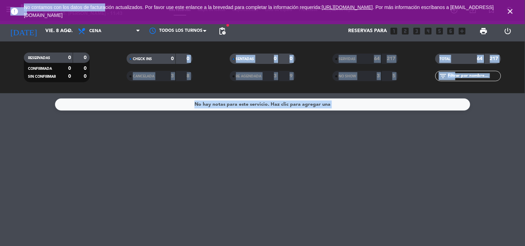
drag, startPoint x: 104, startPoint y: 4, endPoint x: 192, endPoint y: 75, distance: 113.1
click at [192, 75] on div "menu [PERSON_NAME] 10. [PERSON_NAME] - 11:43 Mis reservas Mapa de mesas Disponi…" at bounding box center [262, 123] width 525 height 246
click at [51, 34] on input "vie. 8 ago." at bounding box center [75, 31] width 66 height 12
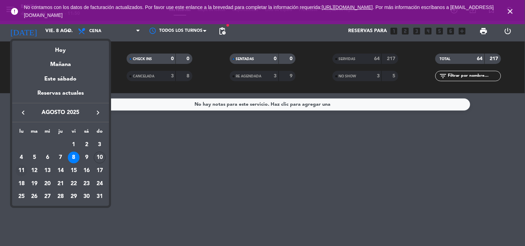
click at [23, 168] on div "11" at bounding box center [22, 171] width 12 height 12
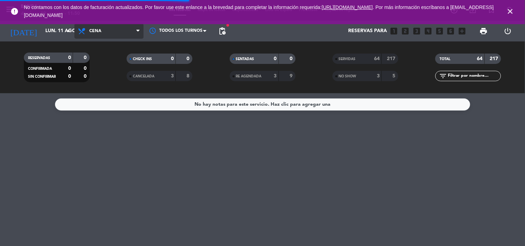
click at [106, 33] on span "Cena" at bounding box center [108, 31] width 69 height 15
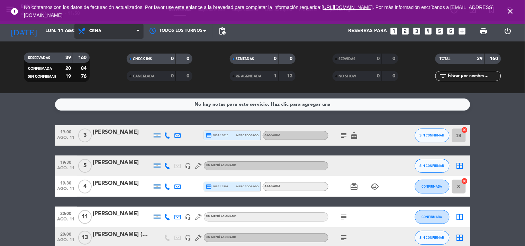
click at [115, 29] on span "Cena" at bounding box center [108, 31] width 69 height 15
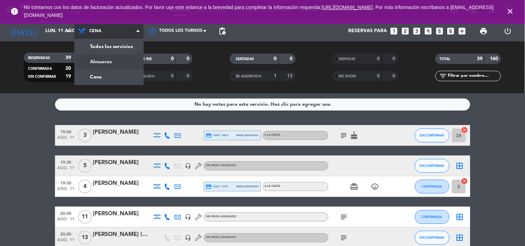
click at [111, 58] on div "menu [PERSON_NAME] 10. [PERSON_NAME] - 11:50 Mis reservas Mapa de mesas Disponi…" at bounding box center [262, 46] width 525 height 93
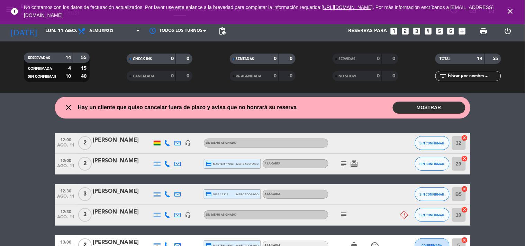
scroll to position [20, 0]
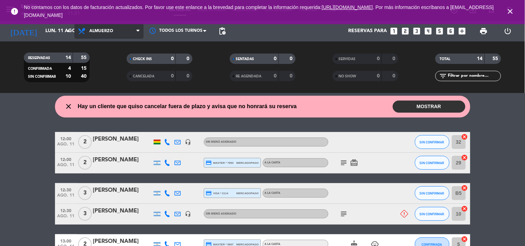
click at [134, 35] on span "Almuerzo" at bounding box center [108, 31] width 69 height 15
click at [112, 82] on div "menu [PERSON_NAME] 10. [PERSON_NAME] - 11:51 Mis reservas Mapa de mesas Disponi…" at bounding box center [262, 46] width 525 height 93
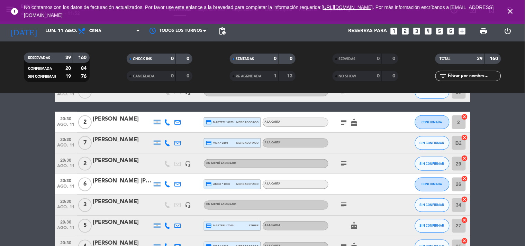
scroll to position [248, 0]
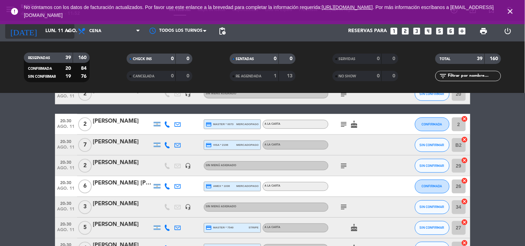
click at [53, 30] on input "lun. 11 ago." at bounding box center [75, 31] width 66 height 12
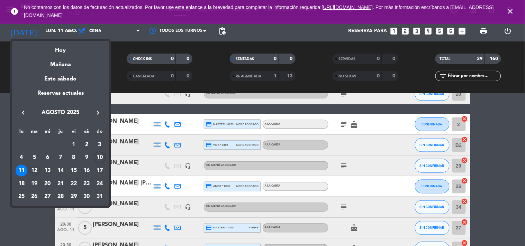
click at [33, 170] on div "12" at bounding box center [35, 171] width 12 height 12
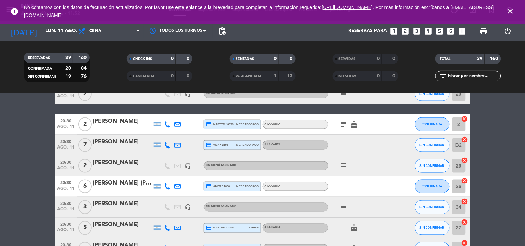
type input "[DATE] ago."
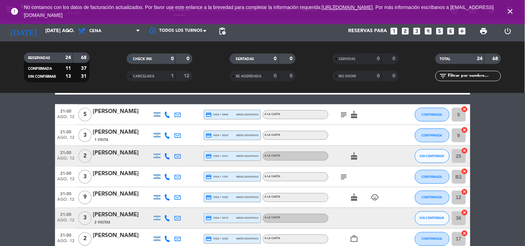
click at [510, 180] on bookings-row "20:00 ago. 12 4 [PERSON_NAME] headset_mic Sin menú asignado SIN CONFIRMAR 21 ca…" at bounding box center [262, 151] width 525 height 547
drag, startPoint x: 69, startPoint y: 35, endPoint x: 106, endPoint y: 26, distance: 38.1
click at [106, 26] on div "[DATE] [DATE] ago. arrow_drop_down Todos los servicios Almuerzo Cena Cena Todos…" at bounding box center [262, 31] width 525 height 21
click at [106, 26] on span "Cena" at bounding box center [108, 31] width 69 height 15
click at [107, 57] on div "menu [PERSON_NAME] 10. [PERSON_NAME] - 11:53 Mis reservas Mapa de mesas Disponi…" at bounding box center [262, 46] width 525 height 93
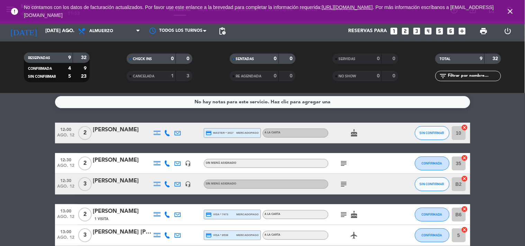
scroll to position [2, 0]
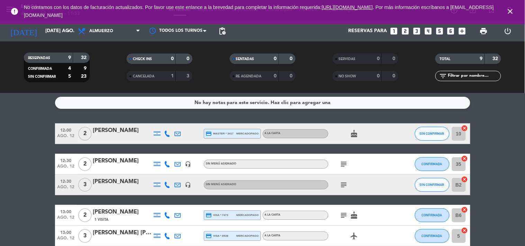
click at [408, 32] on icon "looks_two" at bounding box center [405, 31] width 9 height 9
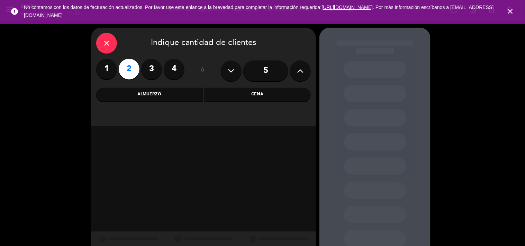
click at [178, 92] on div "Almuerzo" at bounding box center [149, 95] width 107 height 14
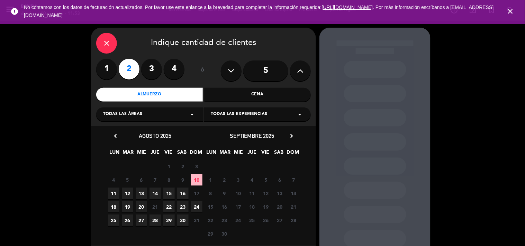
click at [128, 190] on span "12" at bounding box center [127, 193] width 11 height 11
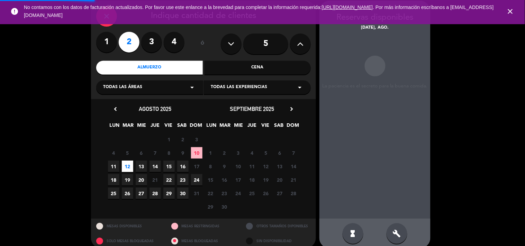
scroll to position [28, 0]
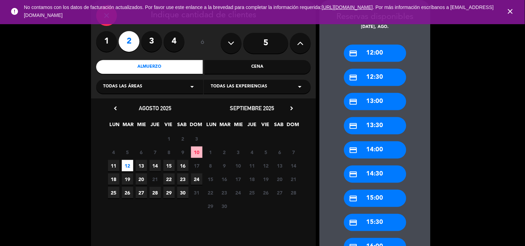
click at [375, 81] on div "credit_card 12:30" at bounding box center [375, 77] width 62 height 17
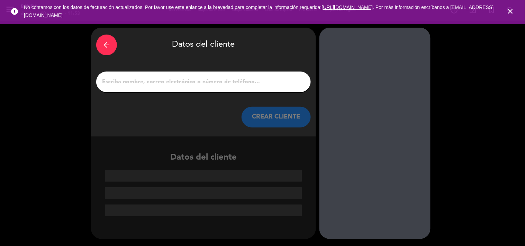
click at [250, 81] on input "1" at bounding box center [203, 82] width 204 height 10
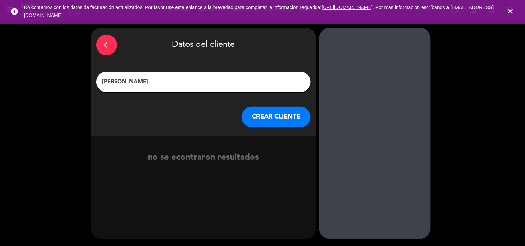
click at [129, 83] on input "[PERSON_NAME]" at bounding box center [203, 82] width 204 height 10
click at [138, 82] on input "[PERSON_NAME]" at bounding box center [203, 82] width 204 height 10
type input "[PERSON_NAME]"
click at [276, 112] on button "CREAR CLIENTE" at bounding box center [275, 117] width 69 height 21
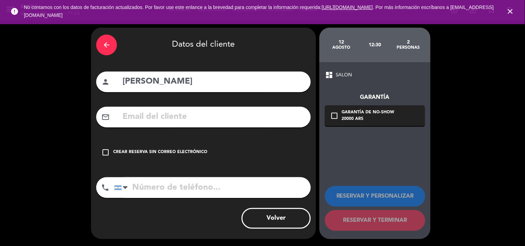
click at [155, 165] on div "arrow_back Datos del cliente person [PERSON_NAME] mail_outline check_box_outlin…" at bounding box center [203, 134] width 225 height 212
click at [157, 153] on div "Crear reserva sin correo electrónico" at bounding box center [160, 152] width 94 height 7
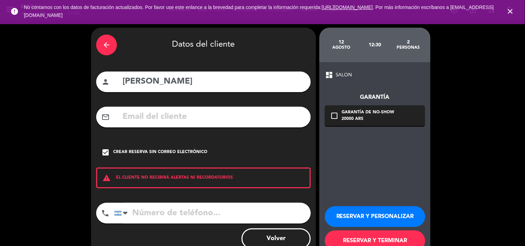
click at [361, 216] on button "RESERVAR Y PERSONALIZAR" at bounding box center [375, 217] width 100 height 21
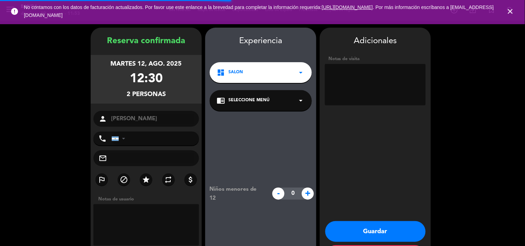
scroll to position [28, 0]
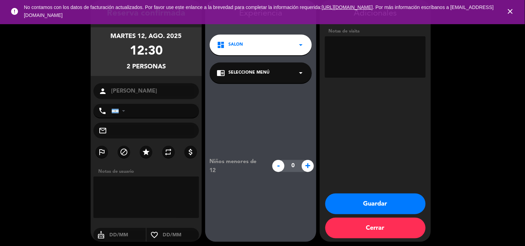
click at [365, 68] on textarea at bounding box center [375, 57] width 101 height 42
paste textarea "C4KJB4ZX"
type textarea "bigbox C4KJB4ZX"
click at [369, 199] on button "Guardar" at bounding box center [375, 204] width 100 height 21
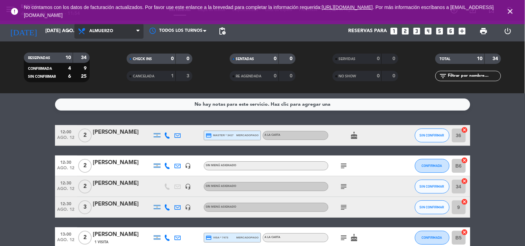
click at [99, 30] on span "Almuerzo" at bounding box center [101, 31] width 24 height 5
click at [110, 82] on div "menu [PERSON_NAME] 10. [PERSON_NAME] - 11:54 Mis reservas Mapa de mesas Disponi…" at bounding box center [262, 46] width 525 height 93
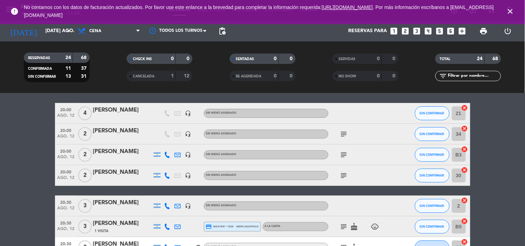
scroll to position [18, 0]
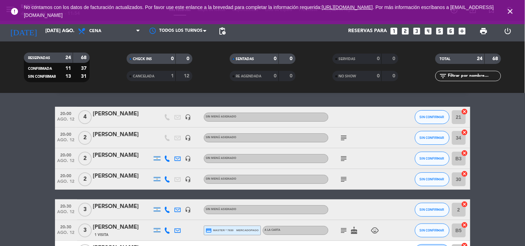
click at [404, 33] on icon "looks_two" at bounding box center [405, 31] width 9 height 9
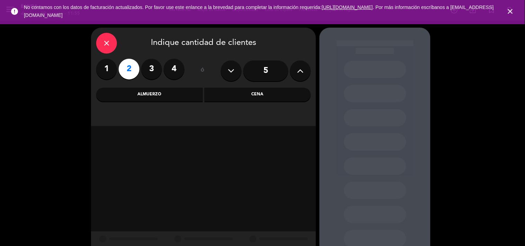
click at [177, 98] on div "Almuerzo" at bounding box center [149, 95] width 107 height 14
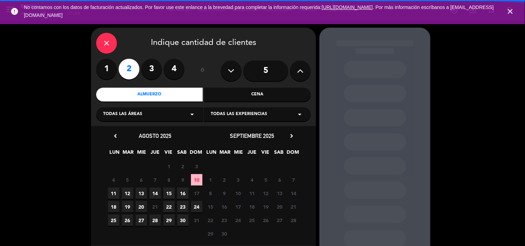
scroll to position [36, 0]
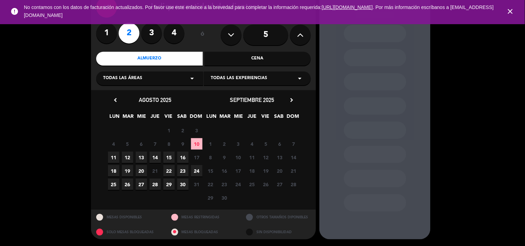
click at [258, 60] on div "Cena" at bounding box center [257, 59] width 107 height 14
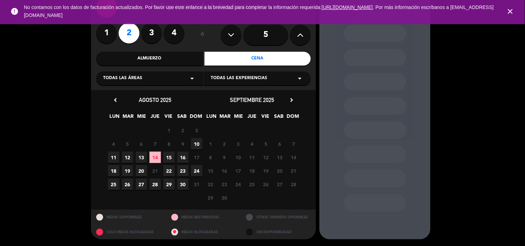
click at [126, 160] on span "12" at bounding box center [127, 157] width 11 height 11
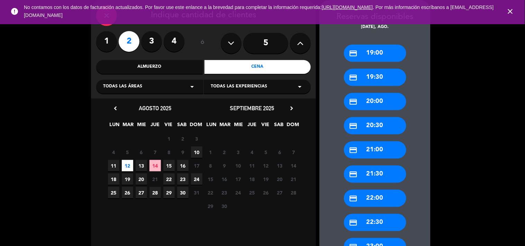
click at [375, 108] on div "credit_card 20:00" at bounding box center [375, 101] width 62 height 17
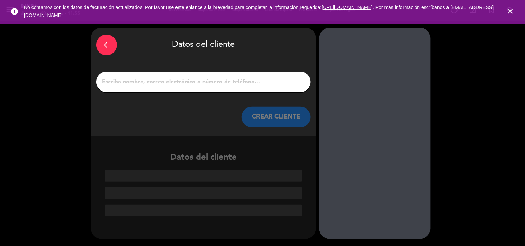
scroll to position [0, 0]
click at [215, 81] on input "1" at bounding box center [203, 82] width 204 height 10
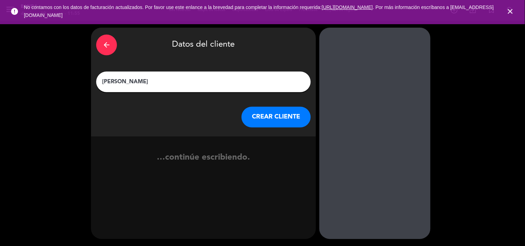
type input "[PERSON_NAME]"
click at [264, 120] on button "CREAR CLIENTE" at bounding box center [275, 117] width 69 height 21
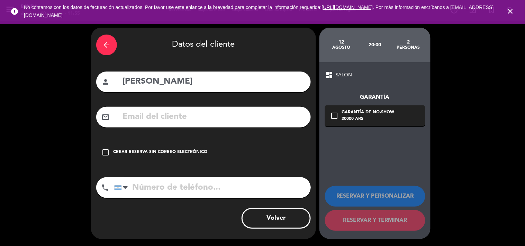
click at [161, 158] on div "check_box_outline_blank Crear reserva sin correo electrónico" at bounding box center [203, 152] width 214 height 21
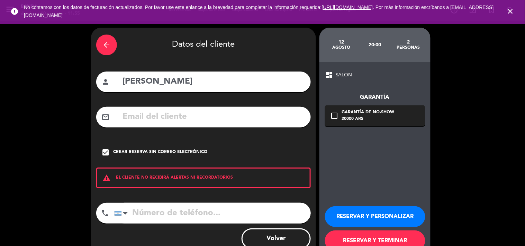
click at [392, 219] on button "RESERVAR Y PERSONALIZAR" at bounding box center [375, 217] width 100 height 21
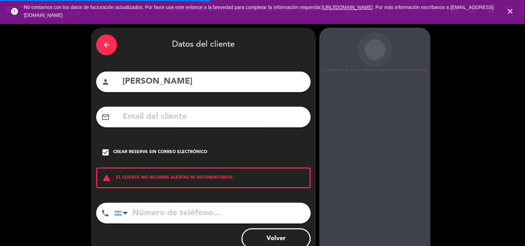
scroll to position [28, 0]
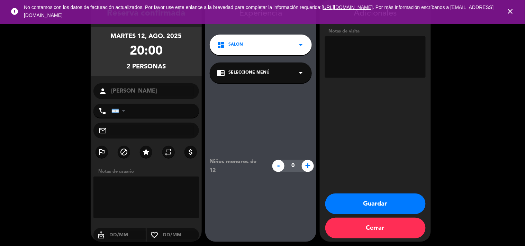
click at [369, 61] on textarea at bounding box center [375, 57] width 101 height 42
drag, startPoint x: 369, startPoint y: 61, endPoint x: 364, endPoint y: 46, distance: 16.1
click at [364, 46] on textarea at bounding box center [375, 57] width 101 height 42
paste textarea "8XBG2P5R"
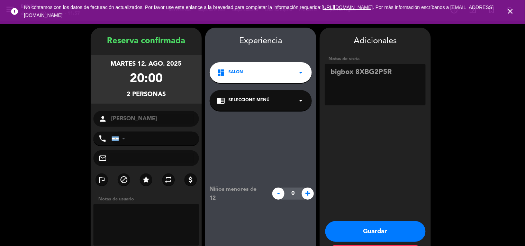
type textarea "bigbox 8XBG2P5R"
click at [388, 234] on button "Guardar" at bounding box center [375, 231] width 100 height 21
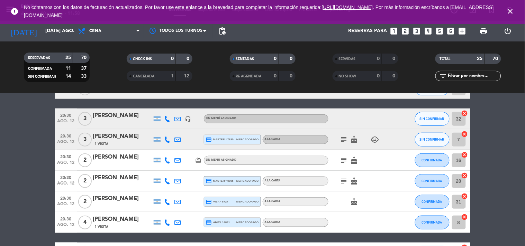
scroll to position [139, 0]
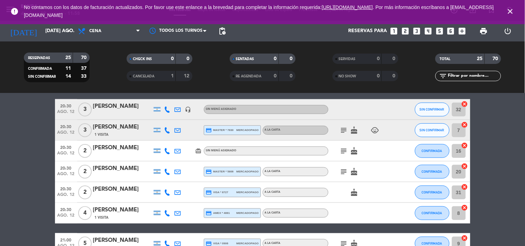
click at [401, 34] on icon "looks_two" at bounding box center [405, 31] width 9 height 9
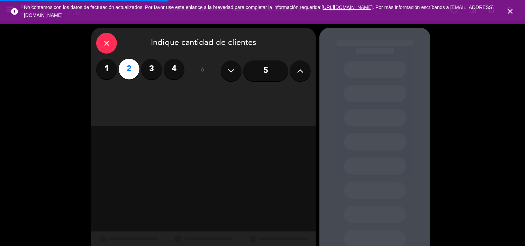
click at [177, 102] on div "close Indique cantidad de clientes 1 2 3 4 ó 5" at bounding box center [203, 77] width 225 height 99
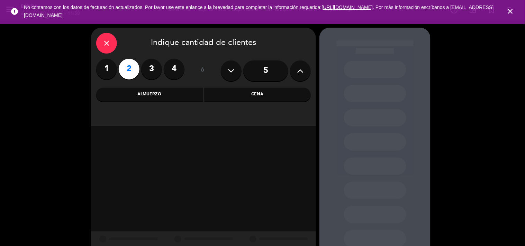
click at [246, 95] on div "Cena" at bounding box center [257, 95] width 107 height 14
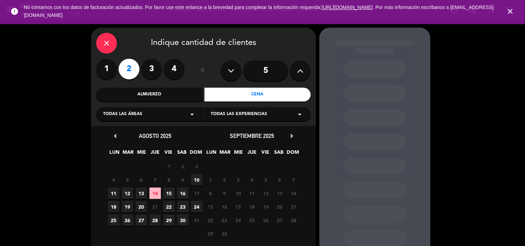
click at [126, 194] on span "12" at bounding box center [127, 193] width 11 height 11
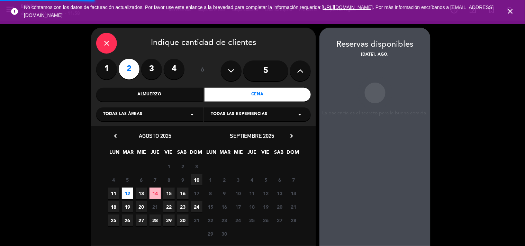
scroll to position [28, 0]
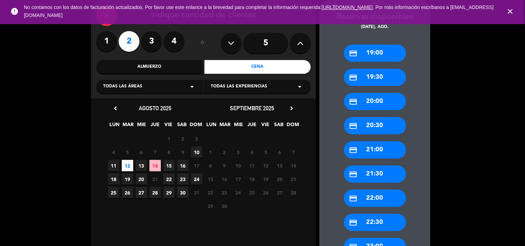
click at [273, 93] on div "Todas las experiencias arrow_drop_down" at bounding box center [257, 87] width 107 height 14
click at [382, 123] on div "credit_card 20:30" at bounding box center [375, 125] width 62 height 17
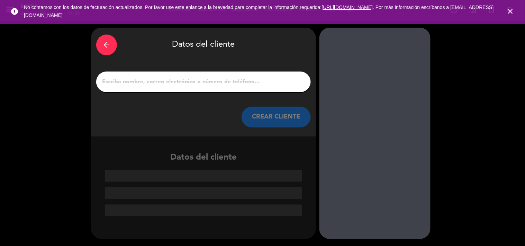
scroll to position [0, 0]
click at [198, 75] on div at bounding box center [203, 82] width 214 height 21
click at [198, 84] on input "1" at bounding box center [203, 82] width 204 height 10
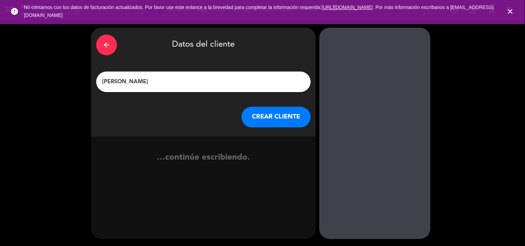
type input "[PERSON_NAME]"
click at [270, 116] on button "CREAR CLIENTE" at bounding box center [275, 117] width 69 height 21
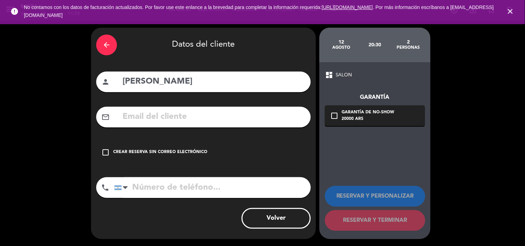
click at [116, 155] on div "Crear reserva sin correo electrónico" at bounding box center [160, 152] width 94 height 7
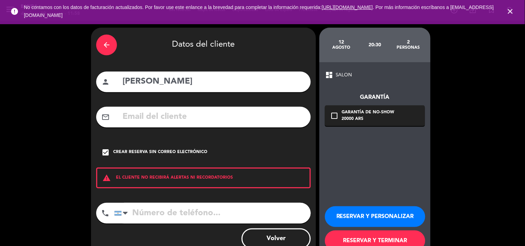
scroll to position [20, 0]
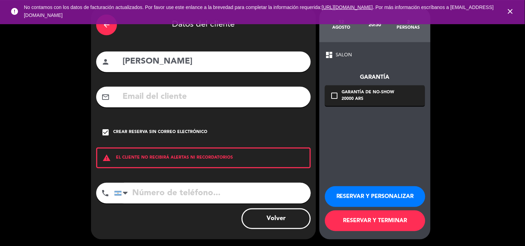
click at [349, 187] on button "RESERVAR Y PERSONALIZAR" at bounding box center [375, 196] width 100 height 21
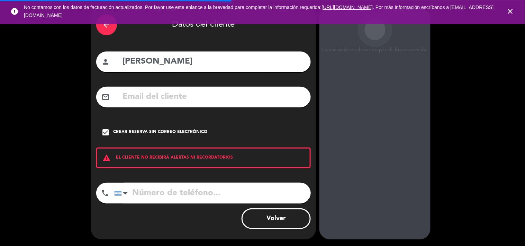
scroll to position [28, 0]
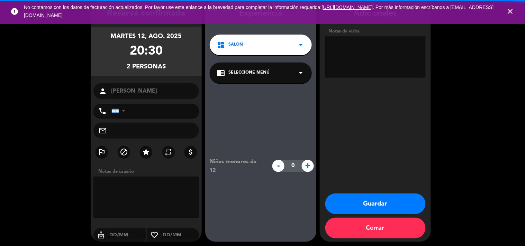
click at [369, 66] on textarea at bounding box center [375, 57] width 101 height 42
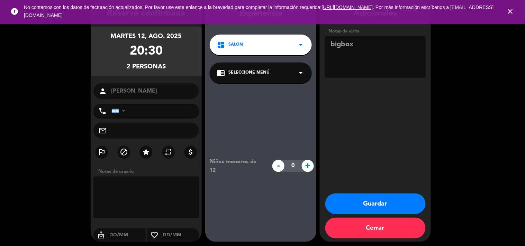
paste textarea "BNCTXTW6"
type textarea "bigbox BNCTXTW6"
click at [389, 195] on button "Guardar" at bounding box center [375, 204] width 100 height 21
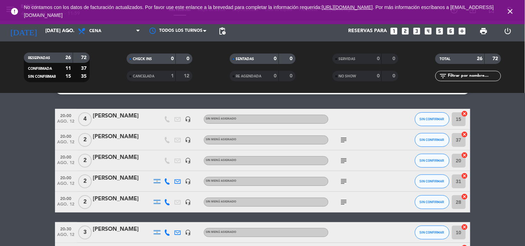
scroll to position [9, 0]
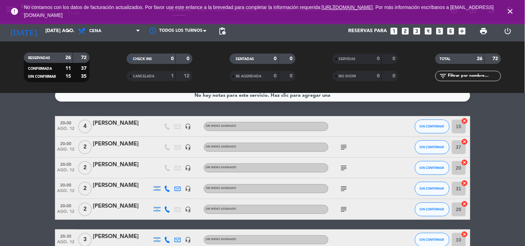
click at [406, 30] on icon "looks_two" at bounding box center [405, 31] width 9 height 9
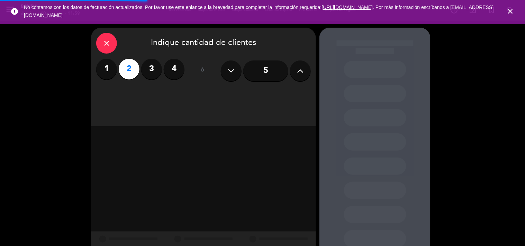
scroll to position [22, 0]
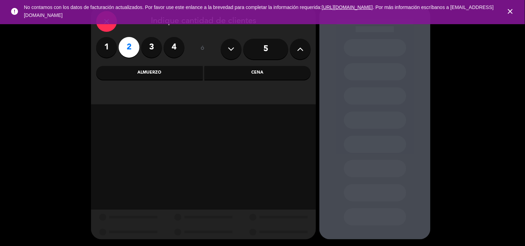
click at [254, 79] on div "Cena" at bounding box center [257, 73] width 107 height 14
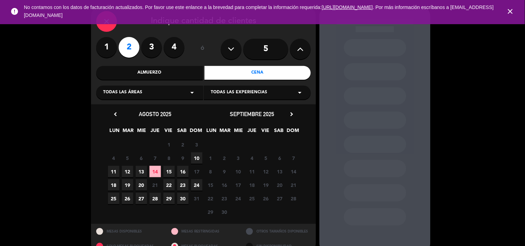
click at [127, 169] on span "12" at bounding box center [127, 171] width 11 height 11
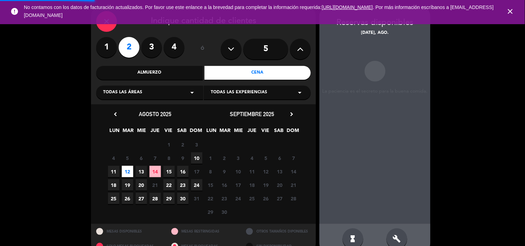
scroll to position [28, 0]
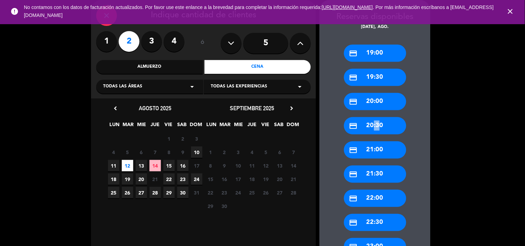
drag, startPoint x: 375, startPoint y: 127, endPoint x: 371, endPoint y: 122, distance: 5.9
click at [371, 122] on div "credit_card 20:30" at bounding box center [375, 125] width 62 height 17
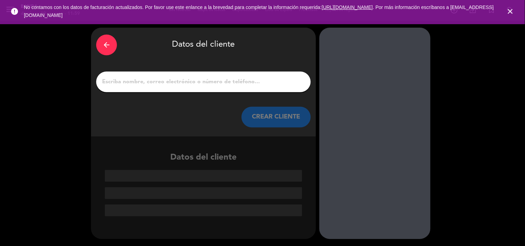
click at [183, 82] on input "1" at bounding box center [203, 82] width 204 height 10
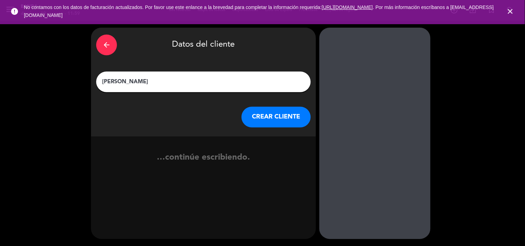
type input "[PERSON_NAME]"
click at [271, 123] on button "CREAR CLIENTE" at bounding box center [275, 117] width 69 height 21
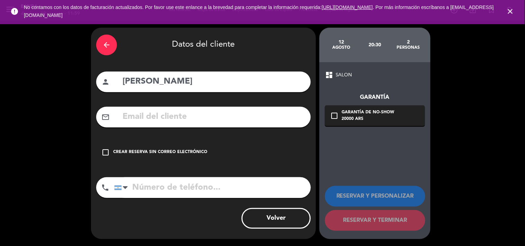
click at [147, 152] on div "Crear reserva sin correo electrónico" at bounding box center [160, 152] width 94 height 7
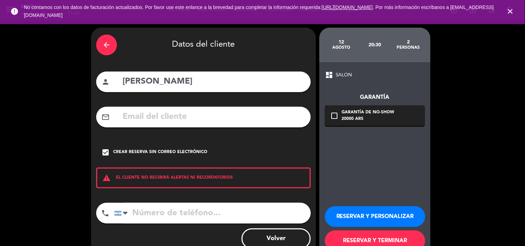
click at [352, 213] on button "RESERVAR Y PERSONALIZAR" at bounding box center [375, 217] width 100 height 21
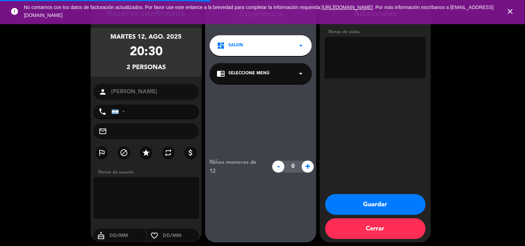
scroll to position [28, 0]
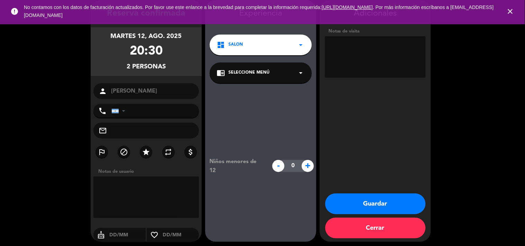
click at [371, 63] on textarea at bounding box center [375, 57] width 101 height 42
paste textarea "4M8PDUT3"
type textarea "bigbox 4M8PDUT3"
click at [376, 205] on button "Guardar" at bounding box center [375, 204] width 100 height 21
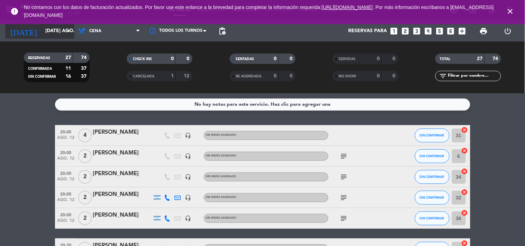
click at [61, 26] on input "[DATE] ago." at bounding box center [75, 31] width 66 height 12
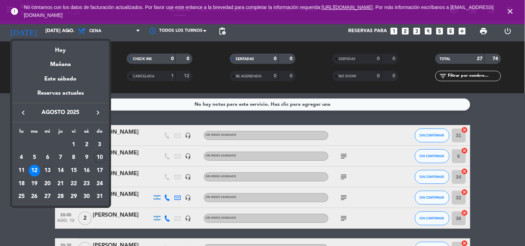
click at [48, 168] on div "13" at bounding box center [48, 171] width 12 height 12
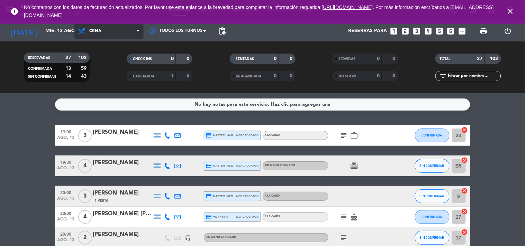
click at [112, 26] on span "Cena" at bounding box center [108, 31] width 69 height 15
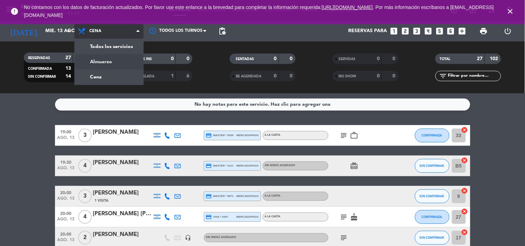
click at [114, 59] on div "menu [PERSON_NAME] 10. [PERSON_NAME] - 11:59 Mis reservas Mapa de mesas Disponi…" at bounding box center [262, 46] width 525 height 93
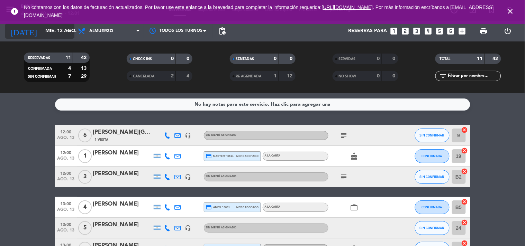
click at [62, 33] on input "mié. 13 ago." at bounding box center [75, 31] width 66 height 12
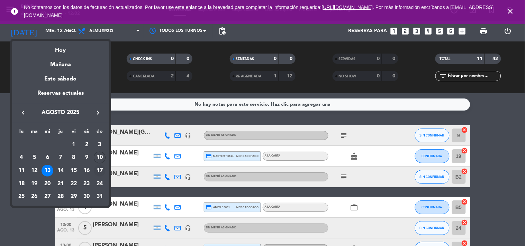
click at [102, 168] on div "17" at bounding box center [100, 171] width 12 height 12
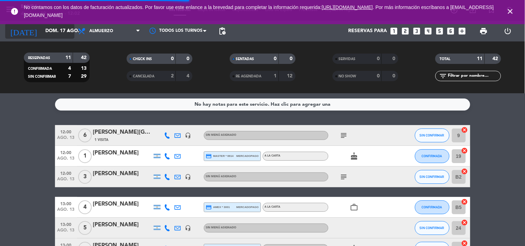
click at [73, 33] on input "dom. 17 ago." at bounding box center [75, 31] width 66 height 12
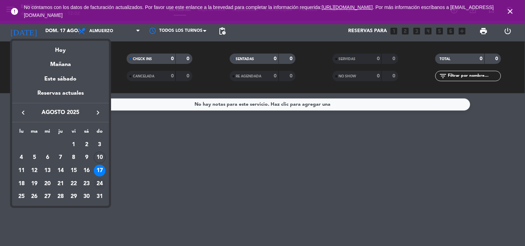
click at [99, 187] on div "24" at bounding box center [100, 184] width 12 height 12
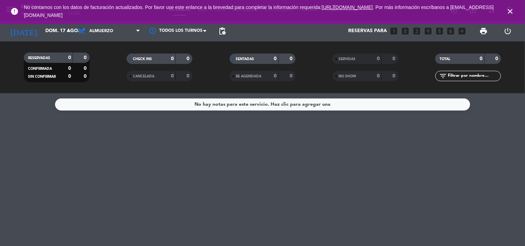
type input "dom. 24 ago."
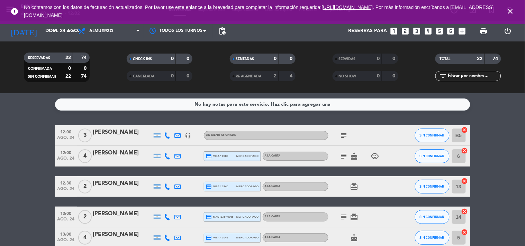
click at [127, 32] on span "Almuerzo" at bounding box center [108, 31] width 69 height 15
click at [125, 71] on div "menu [PERSON_NAME] 10. [PERSON_NAME] - 12:02 Mis reservas Mapa de mesas Disponi…" at bounding box center [262, 46] width 525 height 93
click at [125, 71] on filter-checkbox "CANCELADA 0 0" at bounding box center [159, 76] width 103 height 10
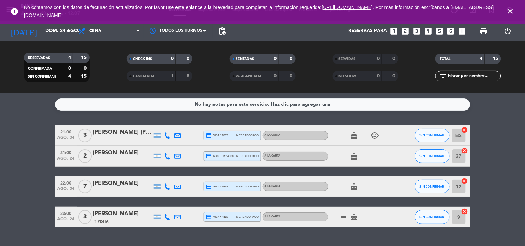
click at [512, 9] on icon "close" at bounding box center [510, 11] width 8 height 8
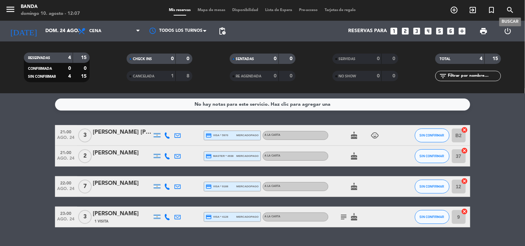
click at [512, 9] on icon "search" at bounding box center [510, 10] width 8 height 8
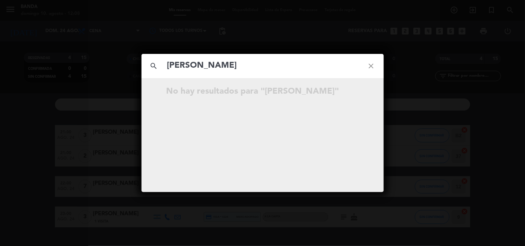
type input "[PERSON_NAME]"
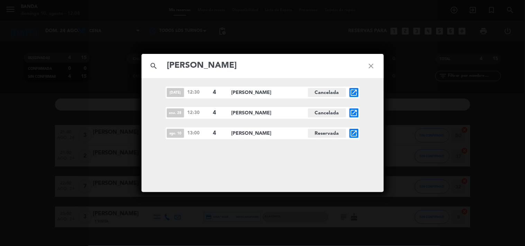
click at [351, 132] on icon "open_in_new" at bounding box center [354, 133] width 8 height 8
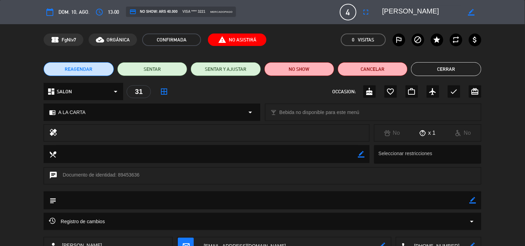
click at [87, 74] on button "REAGENDAR" at bounding box center [79, 69] width 70 height 14
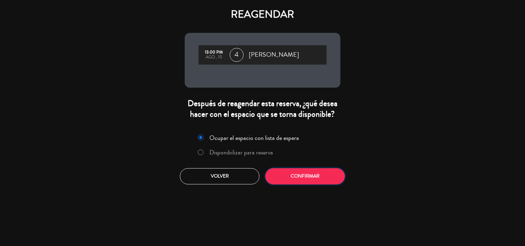
click at [285, 173] on button "Confirmar" at bounding box center [305, 176] width 80 height 16
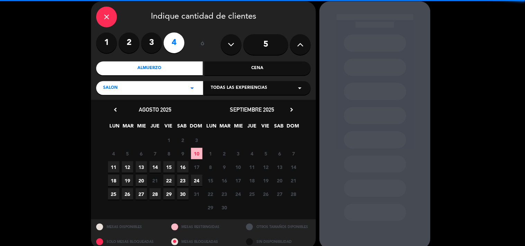
scroll to position [36, 0]
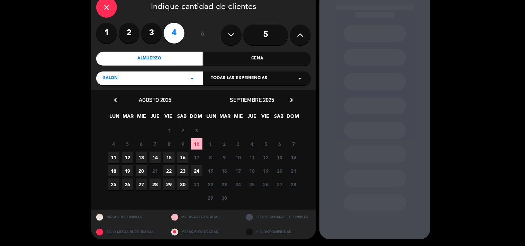
click at [194, 167] on span "24" at bounding box center [196, 170] width 11 height 11
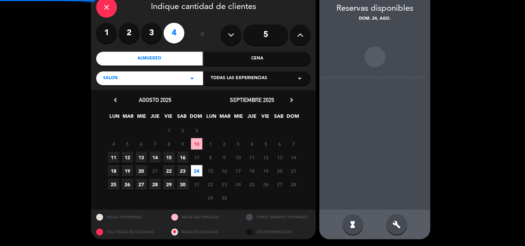
scroll to position [28, 0]
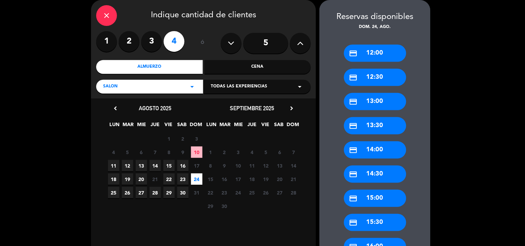
click at [378, 102] on div "credit_card 13:00" at bounding box center [375, 101] width 62 height 17
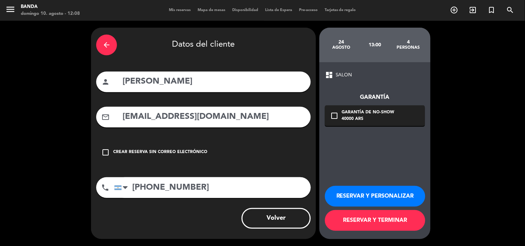
click at [375, 228] on button "RESERVAR Y TERMINAR" at bounding box center [375, 220] width 100 height 21
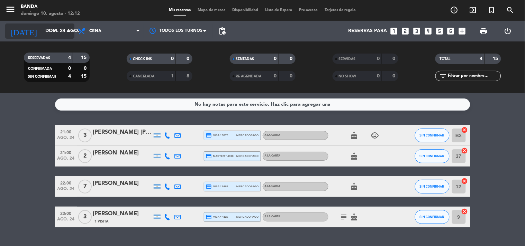
click at [60, 36] on input "dom. 24 ago." at bounding box center [75, 31] width 66 height 12
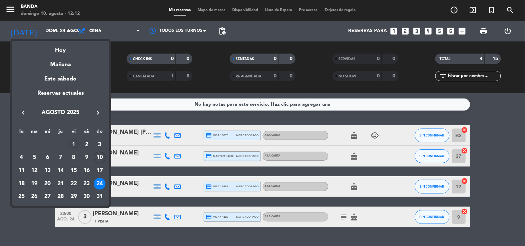
click at [73, 143] on div "1" at bounding box center [74, 145] width 12 height 12
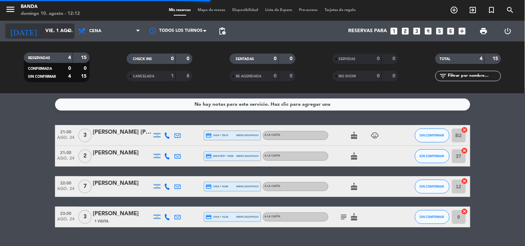
click at [63, 32] on input "vie. 1 ago." at bounding box center [75, 31] width 66 height 12
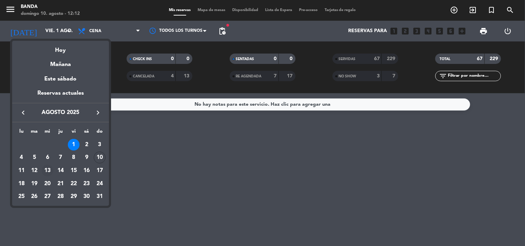
click at [46, 170] on div "13" at bounding box center [48, 171] width 12 height 12
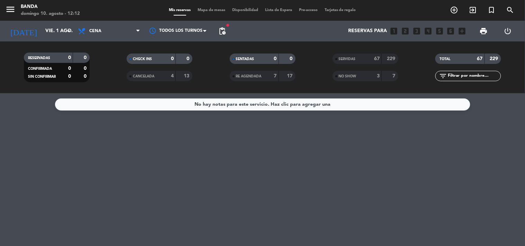
type input "mié. 13 ago."
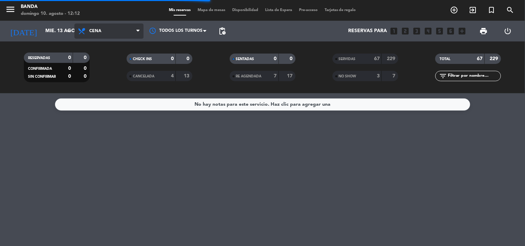
click at [134, 24] on span "Cena" at bounding box center [108, 31] width 69 height 15
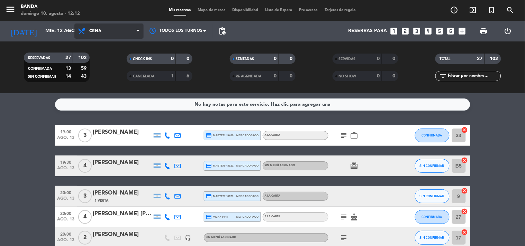
click at [126, 33] on span "Cena" at bounding box center [108, 31] width 69 height 15
click at [120, 63] on div "menu [PERSON_NAME] 10. [PERSON_NAME] - 12:12 Mis reservas Mapa de mesas Disponi…" at bounding box center [262, 46] width 525 height 93
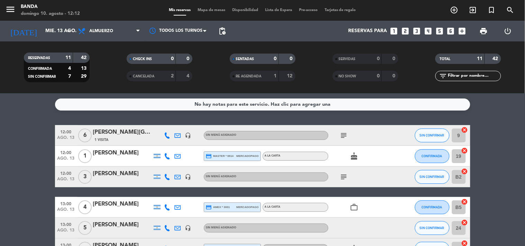
click at [405, 31] on icon "looks_two" at bounding box center [405, 31] width 9 height 9
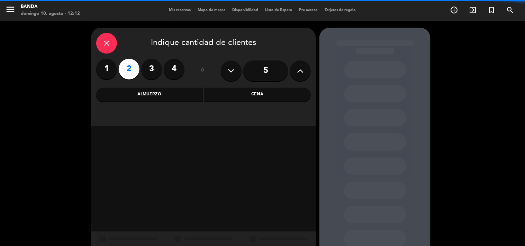
scroll to position [22, 0]
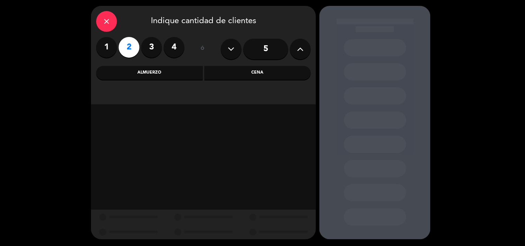
click at [164, 72] on div "Almuerzo" at bounding box center [149, 73] width 107 height 14
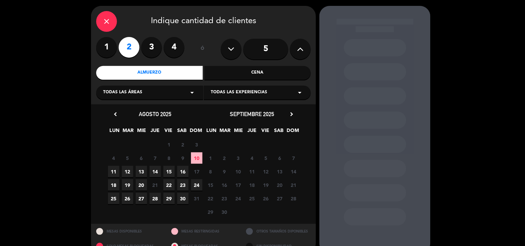
click at [141, 170] on span "13" at bounding box center [141, 171] width 11 height 11
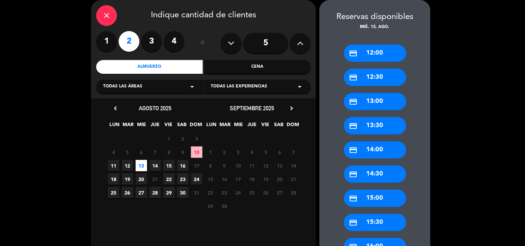
click at [374, 82] on div "credit_card 12:30" at bounding box center [375, 77] width 62 height 17
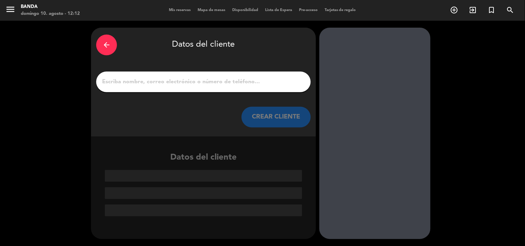
click at [214, 85] on input "1" at bounding box center [203, 82] width 204 height 10
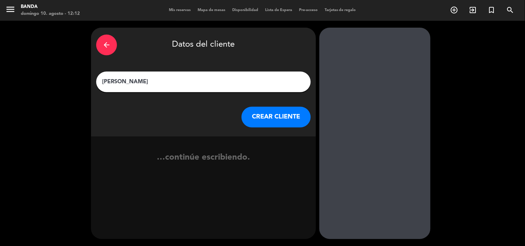
type input "[PERSON_NAME]"
click at [264, 116] on button "CREAR CLIENTE" at bounding box center [275, 117] width 69 height 21
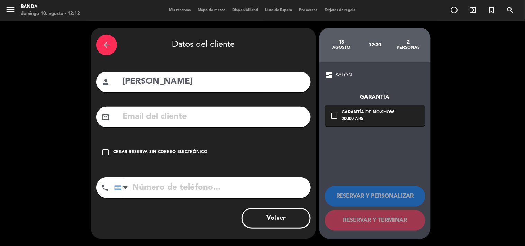
click at [123, 157] on div "check_box_outline_blank Crear reserva sin correo electrónico" at bounding box center [203, 152] width 214 height 21
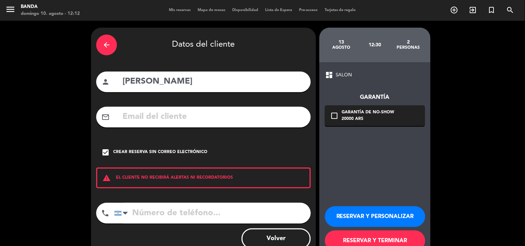
scroll to position [20, 0]
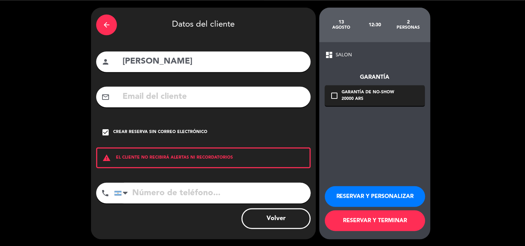
click at [365, 200] on button "RESERVAR Y PERSONALIZAR" at bounding box center [375, 196] width 100 height 21
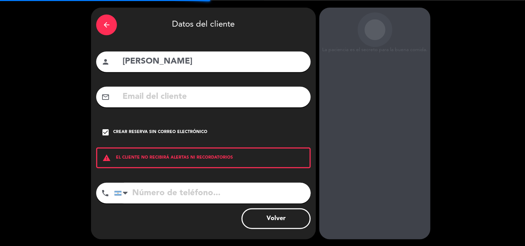
scroll to position [28, 0]
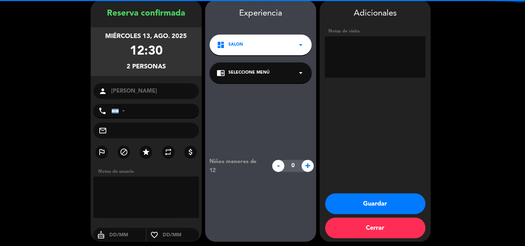
click at [357, 65] on textarea at bounding box center [375, 57] width 101 height 42
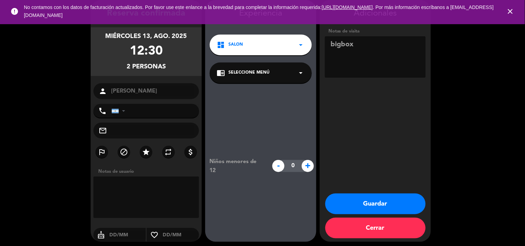
paste textarea "IYT8SWZ9"
type textarea "bigbox IYT8SWZ9"
click at [364, 205] on button "Guardar" at bounding box center [375, 204] width 100 height 21
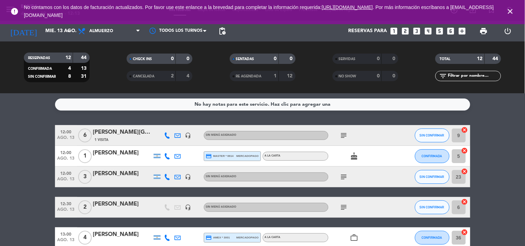
click at [109, 40] on div "Todos los servicios Almuerzo Cena Almuerzo Todos los servicios Almuerzo Cena" at bounding box center [108, 31] width 69 height 21
click at [110, 35] on span "Almuerzo" at bounding box center [108, 31] width 69 height 15
click at [116, 74] on div "menu [PERSON_NAME] 10. [PERSON_NAME] - 12:13 Mis reservas Mapa de mesas Disponi…" at bounding box center [262, 46] width 525 height 93
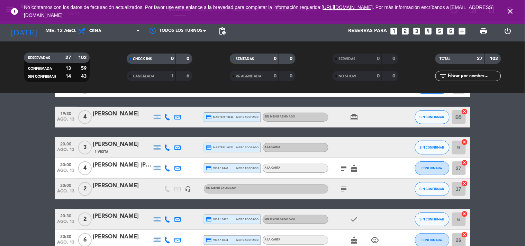
scroll to position [47, 0]
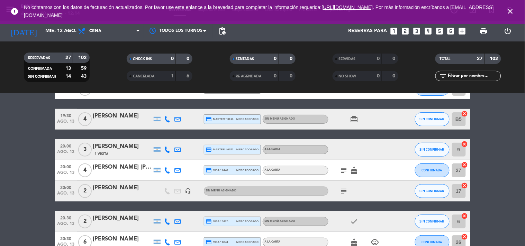
click at [407, 31] on icon "looks_two" at bounding box center [405, 31] width 9 height 9
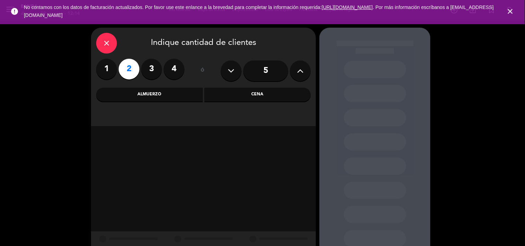
click at [236, 92] on div "Cena" at bounding box center [257, 95] width 107 height 14
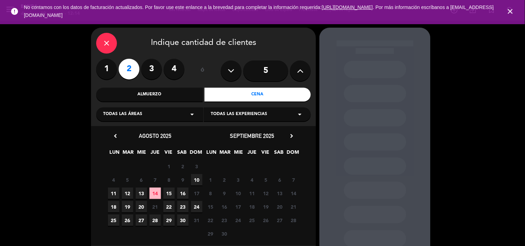
click at [142, 194] on span "13" at bounding box center [141, 193] width 11 height 11
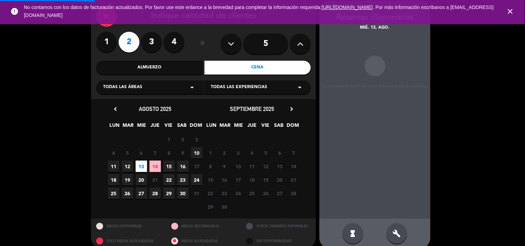
scroll to position [28, 0]
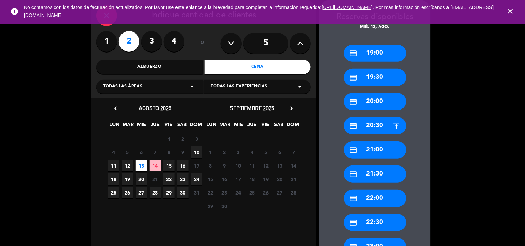
click at [392, 100] on div "credit_card 20:00" at bounding box center [375, 101] width 62 height 17
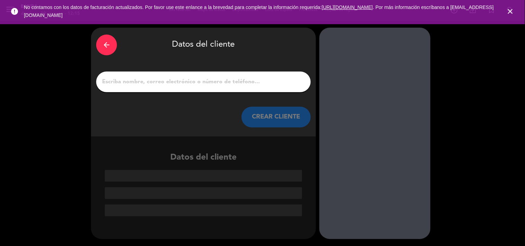
scroll to position [0, 0]
click at [240, 82] on input "1" at bounding box center [203, 82] width 204 height 10
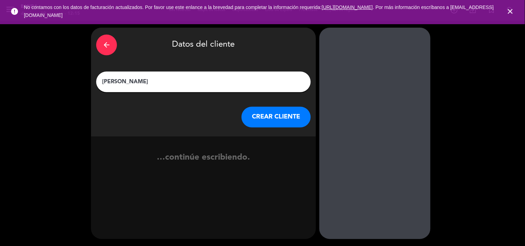
type input "[PERSON_NAME]"
click at [269, 123] on button "CREAR CLIENTE" at bounding box center [275, 117] width 69 height 21
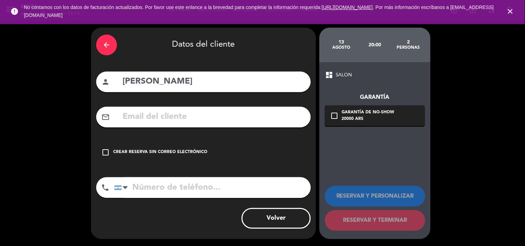
click at [194, 146] on div "check_box_outline_blank Crear reserva sin correo electrónico" at bounding box center [203, 152] width 214 height 21
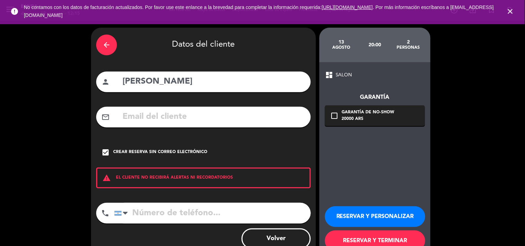
click at [366, 215] on button "RESERVAR Y PERSONALIZAR" at bounding box center [375, 217] width 100 height 21
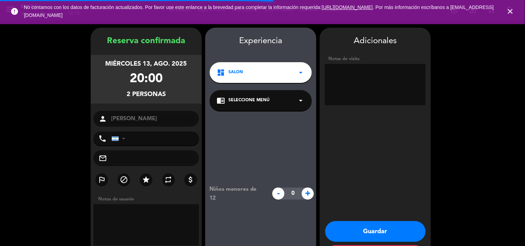
scroll to position [28, 0]
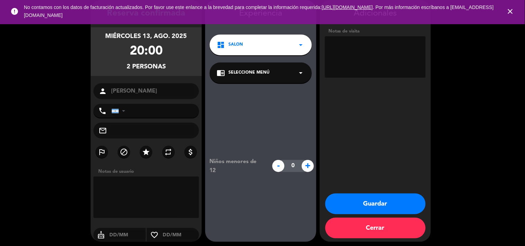
click at [347, 61] on textarea at bounding box center [375, 57] width 101 height 42
click at [340, 44] on textarea at bounding box center [375, 57] width 101 height 42
click at [368, 46] on textarea at bounding box center [375, 57] width 101 height 42
paste textarea "M6J93P2G"
type textarea "bigbox M6J93P2G"
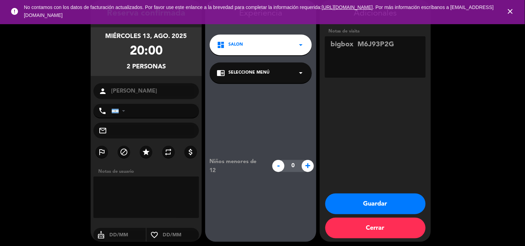
click at [361, 203] on button "Guardar" at bounding box center [375, 204] width 100 height 21
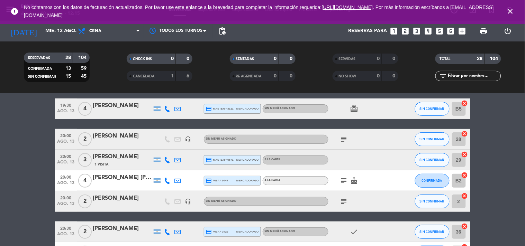
scroll to position [64, 0]
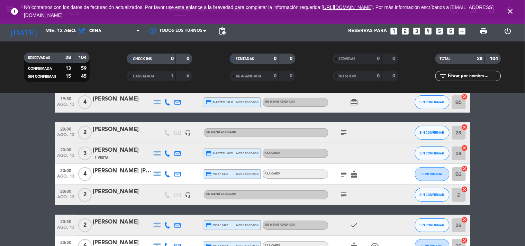
click at [406, 30] on icon "looks_two" at bounding box center [405, 31] width 9 height 9
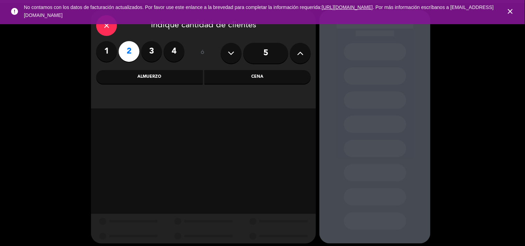
scroll to position [18, 0]
click at [259, 77] on div "Cena" at bounding box center [257, 77] width 107 height 14
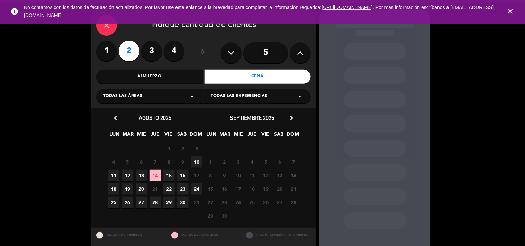
click at [142, 176] on span "13" at bounding box center [141, 175] width 11 height 11
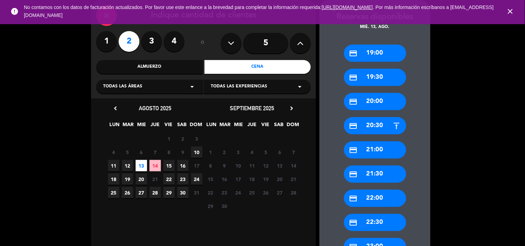
click at [378, 101] on div "credit_card 20:00" at bounding box center [375, 101] width 62 height 17
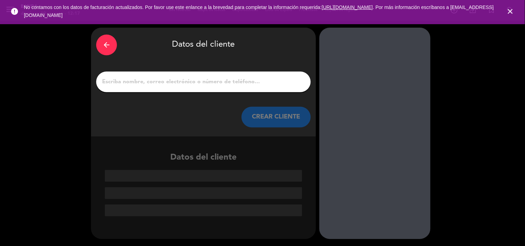
scroll to position [0, 0]
click at [143, 77] on input "1" at bounding box center [203, 82] width 204 height 10
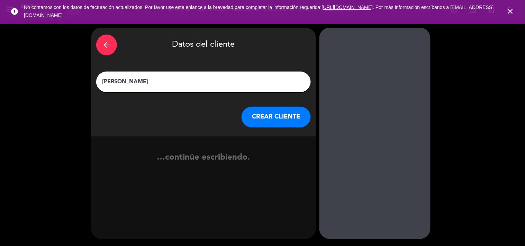
type input "[PERSON_NAME]"
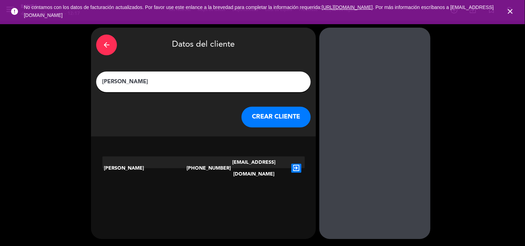
click at [267, 113] on button "CREAR CLIENTE" at bounding box center [275, 117] width 69 height 21
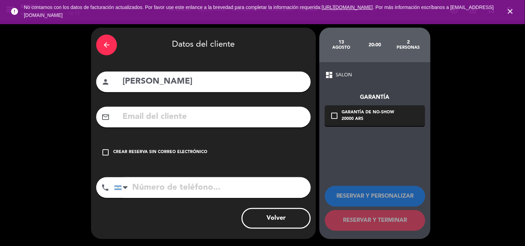
click at [136, 143] on div "check_box_outline_blank Crear reserva sin correo electrónico" at bounding box center [203, 152] width 214 height 21
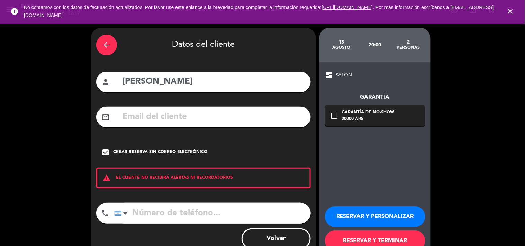
scroll to position [20, 0]
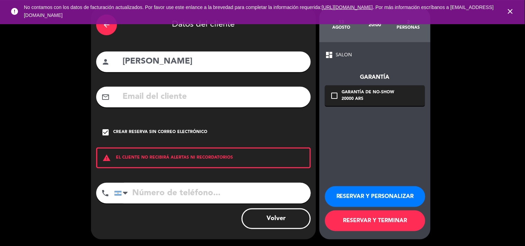
click at [347, 198] on button "RESERVAR Y PERSONALIZAR" at bounding box center [375, 196] width 100 height 21
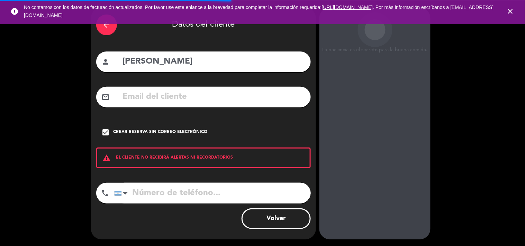
scroll to position [28, 0]
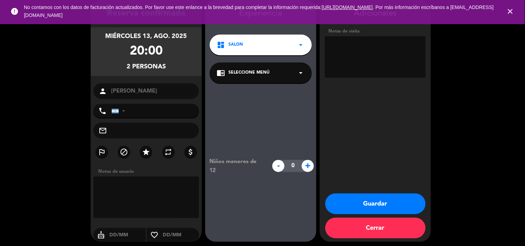
click at [387, 53] on textarea at bounding box center [375, 57] width 101 height 42
paste textarea "VFDKTY38"
type textarea "bigbox VFDKTY38"
click at [361, 207] on button "Guardar" at bounding box center [375, 204] width 100 height 21
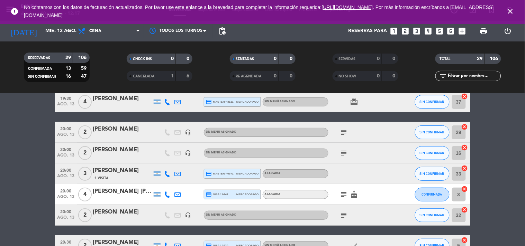
scroll to position [64, 0]
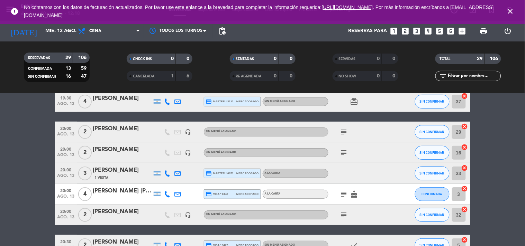
click at [346, 212] on icon "subject" at bounding box center [344, 215] width 8 height 8
click at [402, 30] on icon "looks_two" at bounding box center [405, 31] width 9 height 9
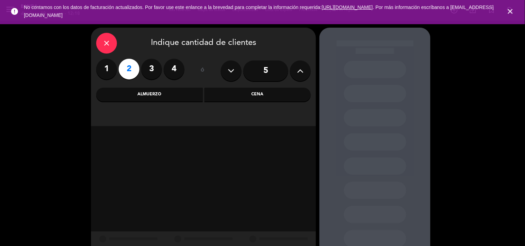
click at [255, 95] on div "Cena" at bounding box center [257, 95] width 107 height 14
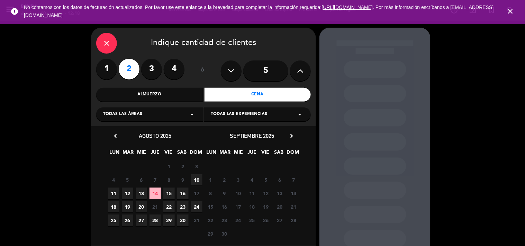
click at [138, 194] on span "13" at bounding box center [141, 193] width 11 height 11
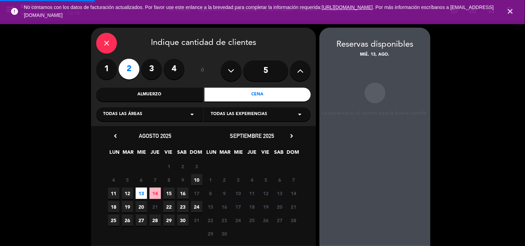
scroll to position [28, 0]
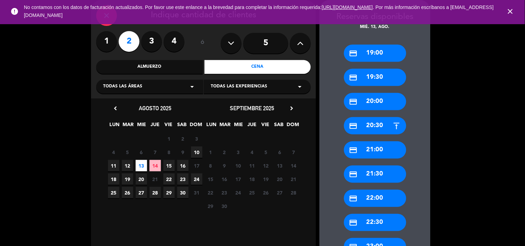
click at [383, 104] on div "credit_card 20:00" at bounding box center [375, 101] width 62 height 17
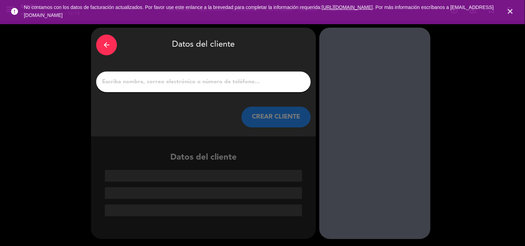
scroll to position [0, 0]
click at [218, 83] on input "1" at bounding box center [203, 82] width 204 height 10
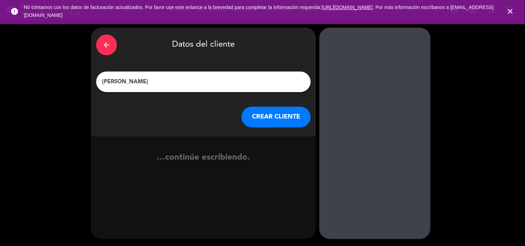
type input "[PERSON_NAME]"
drag, startPoint x: 272, startPoint y: 130, endPoint x: 267, endPoint y: 109, distance: 22.4
click at [267, 109] on div "arrow_back Datos del cliente [PERSON_NAME] [PERSON_NAME] CLIENTE" at bounding box center [203, 82] width 225 height 109
click at [267, 109] on button "CREAR CLIENTE" at bounding box center [275, 117] width 69 height 21
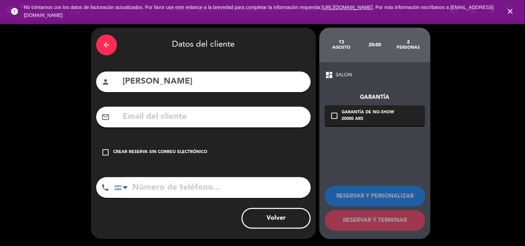
click at [174, 151] on div "Crear reserva sin correo electrónico" at bounding box center [160, 152] width 94 height 7
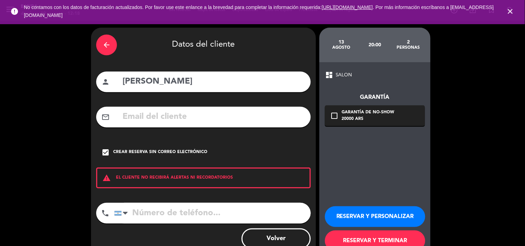
click at [361, 207] on button "RESERVAR Y PERSONALIZAR" at bounding box center [375, 217] width 100 height 21
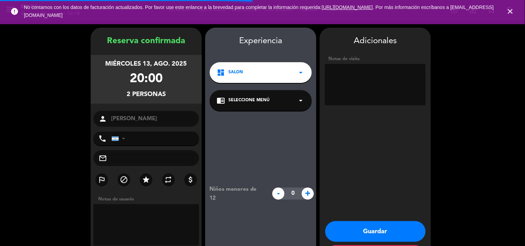
scroll to position [28, 0]
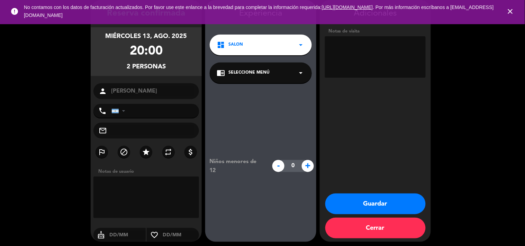
click at [356, 56] on textarea at bounding box center [375, 57] width 101 height 42
paste textarea "AI4T2U2X"
type textarea "bigbox AI4T2U2X"
click at [366, 196] on button "Guardar" at bounding box center [375, 204] width 100 height 21
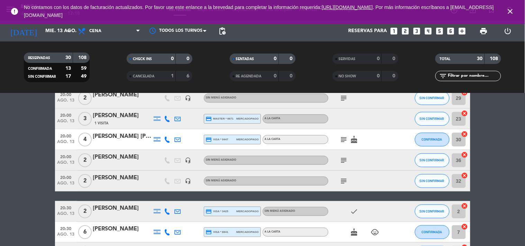
scroll to position [119, 0]
click at [513, 9] on icon "close" at bounding box center [510, 11] width 8 height 8
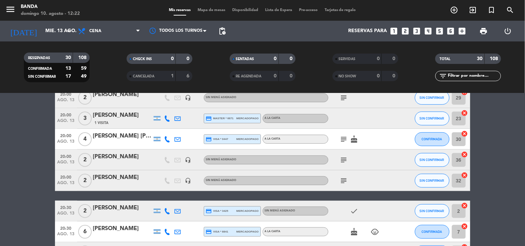
click at [352, 6] on div "menu [PERSON_NAME] 10. [PERSON_NAME] - 12:22 Mis reservas Mapa de mesas Disponi…" at bounding box center [262, 10] width 525 height 21
click at [347, 9] on span "Tarjetas de regalo" at bounding box center [340, 10] width 38 height 4
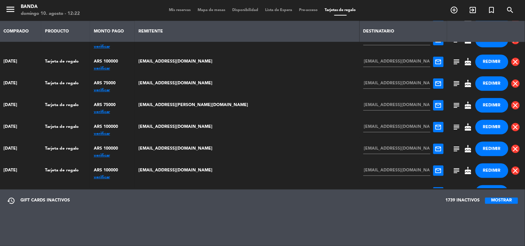
scroll to position [1799, 0]
click at [127, 112] on div "verificar" at bounding box center [112, 112] width 37 height 0
click at [482, 106] on button "REDIMIR" at bounding box center [491, 106] width 33 height 15
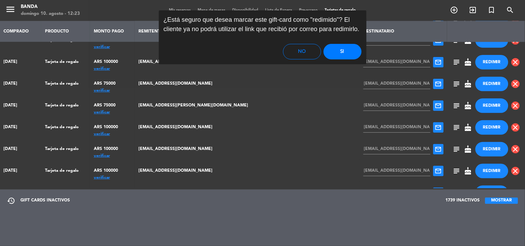
click at [338, 51] on button "Si" at bounding box center [342, 52] width 38 height 16
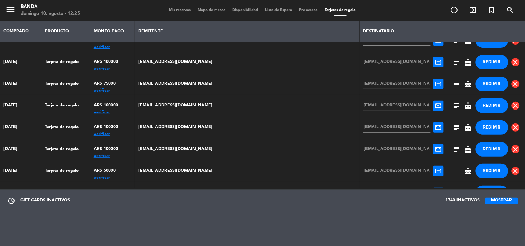
click at [181, 9] on span "Mis reservas" at bounding box center [179, 10] width 29 height 4
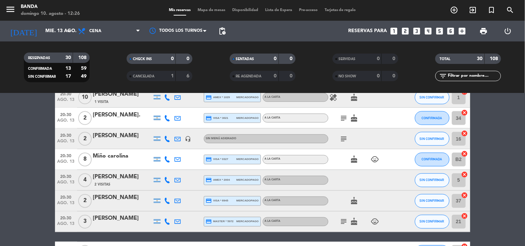
scroll to position [275, 0]
click at [30, 163] on bookings-row "19:00 ago. 13 3 [PERSON_NAME] credit_card master * 9430 mercadopago A LA CARTA …" at bounding box center [262, 190] width 525 height 681
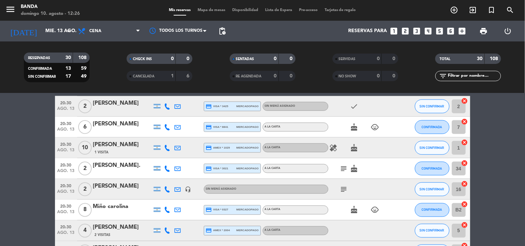
scroll to position [224, 0]
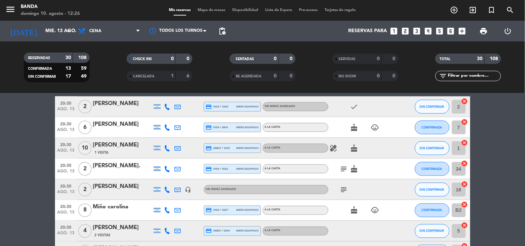
click at [405, 29] on icon "looks_two" at bounding box center [405, 31] width 9 height 9
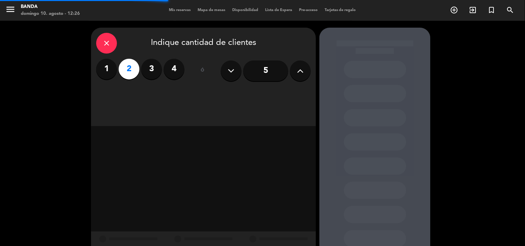
scroll to position [22, 0]
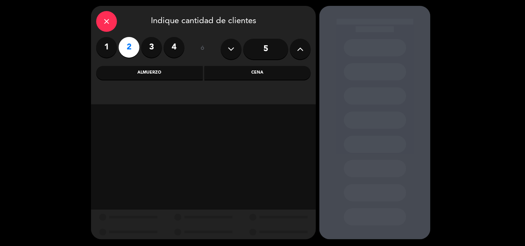
click at [161, 74] on div "Almuerzo" at bounding box center [149, 73] width 107 height 14
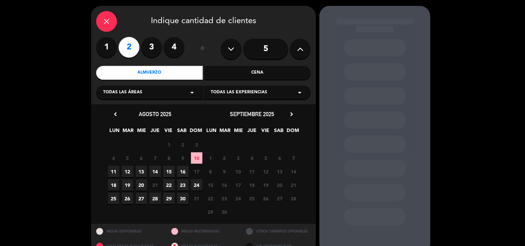
click at [144, 170] on span "13" at bounding box center [141, 171] width 11 height 11
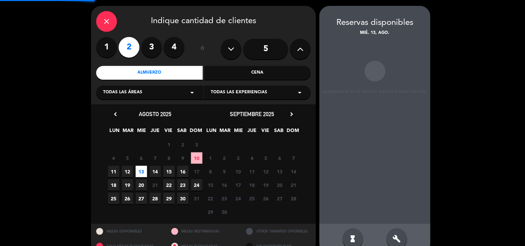
scroll to position [28, 0]
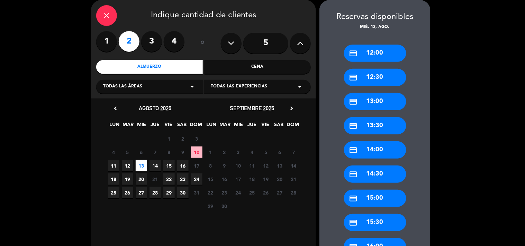
click at [241, 69] on div "Cena" at bounding box center [257, 67] width 107 height 14
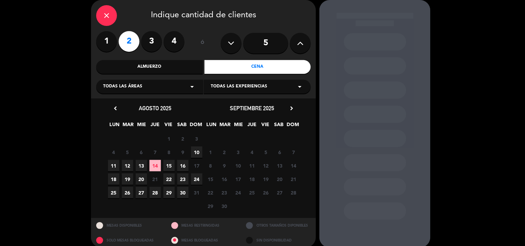
click at [143, 167] on span "13" at bounding box center [141, 165] width 11 height 11
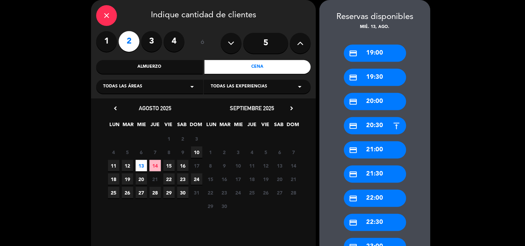
click at [377, 132] on div "credit_card 20:30" at bounding box center [375, 125] width 62 height 17
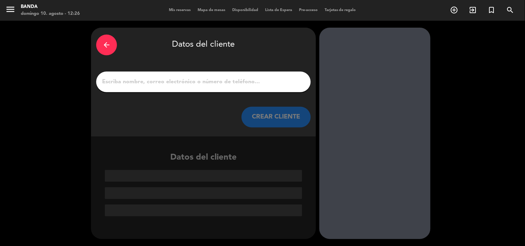
scroll to position [0, 0]
click at [198, 81] on input "1" at bounding box center [203, 82] width 204 height 10
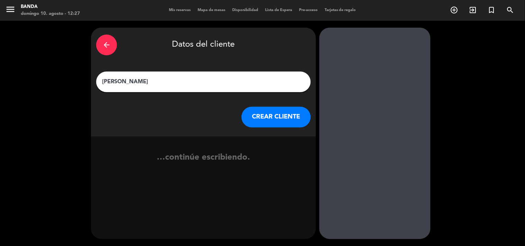
type input "[PERSON_NAME]"
click at [258, 113] on button "CREAR CLIENTE" at bounding box center [275, 117] width 69 height 21
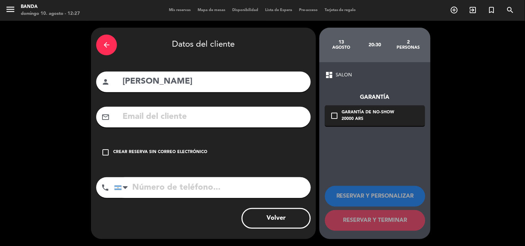
click at [162, 157] on div "check_box_outline_blank Crear reserva sin correo electrónico" at bounding box center [203, 152] width 214 height 21
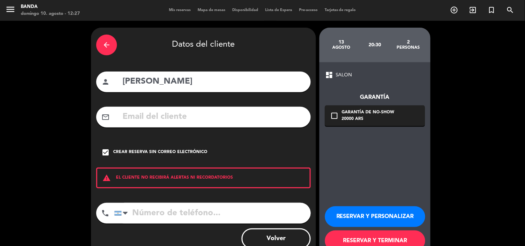
click at [362, 216] on button "RESERVAR Y PERSONALIZAR" at bounding box center [375, 217] width 100 height 21
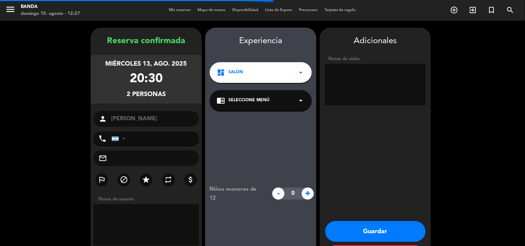
scroll to position [28, 0]
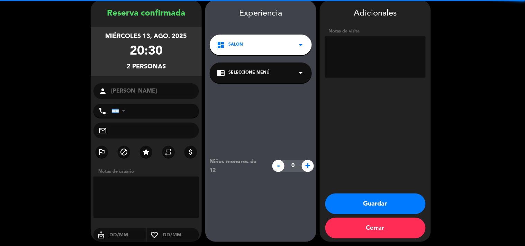
click at [363, 61] on textarea at bounding box center [375, 57] width 101 height 42
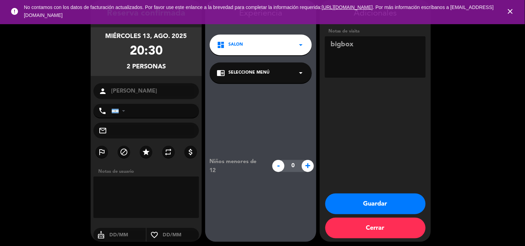
paste textarea "8BSGI3TR"
type textarea "bigbox 8BSGI3TR"
click at [386, 201] on button "Guardar" at bounding box center [375, 204] width 100 height 21
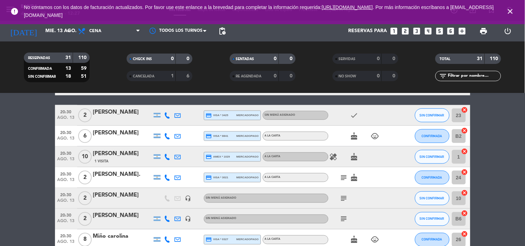
scroll to position [209, 0]
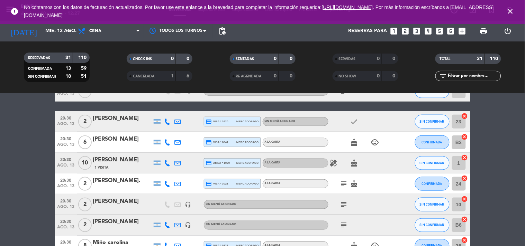
click at [405, 35] on icon "looks_two" at bounding box center [405, 31] width 9 height 9
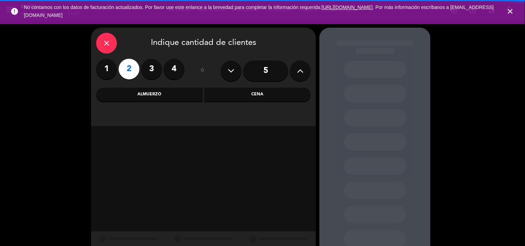
scroll to position [22, 0]
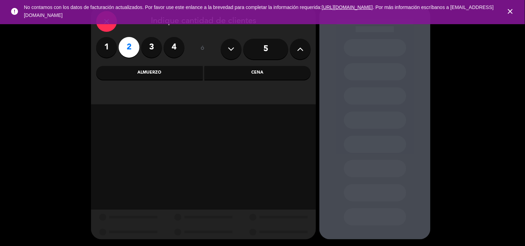
click at [246, 68] on div "Cena" at bounding box center [257, 73] width 107 height 14
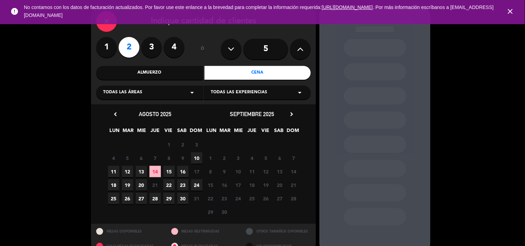
scroll to position [36, 0]
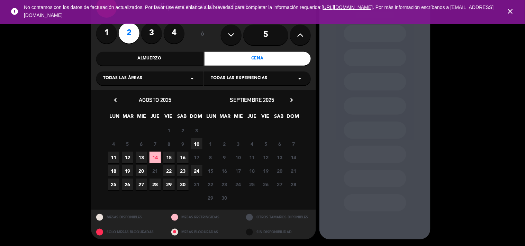
click at [144, 157] on span "13" at bounding box center [141, 157] width 11 height 11
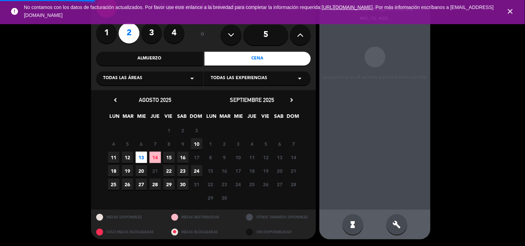
scroll to position [28, 0]
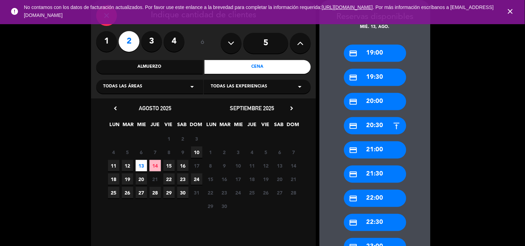
click at [376, 125] on div "credit_card 20:30" at bounding box center [375, 125] width 62 height 17
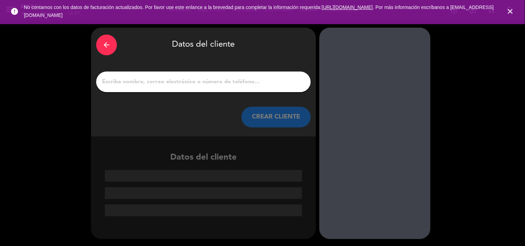
scroll to position [0, 0]
click at [196, 84] on input "1" at bounding box center [203, 82] width 204 height 10
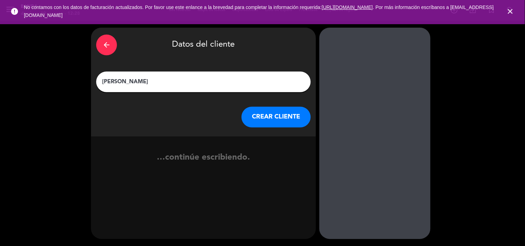
type input "[PERSON_NAME]"
click at [279, 117] on button "CREAR CLIENTE" at bounding box center [275, 117] width 69 height 21
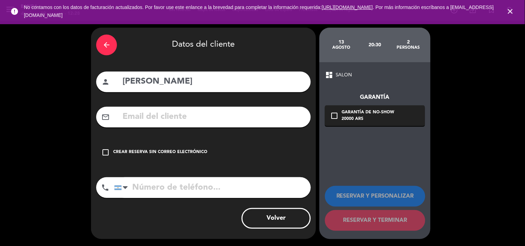
click at [131, 154] on div "Crear reserva sin correo electrónico" at bounding box center [160, 152] width 94 height 7
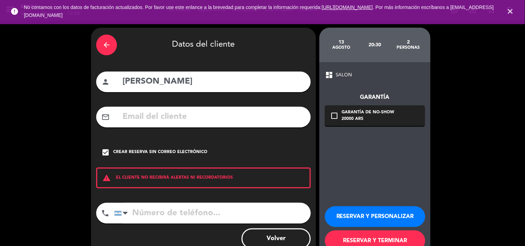
click at [396, 219] on button "RESERVAR Y PERSONALIZAR" at bounding box center [375, 217] width 100 height 21
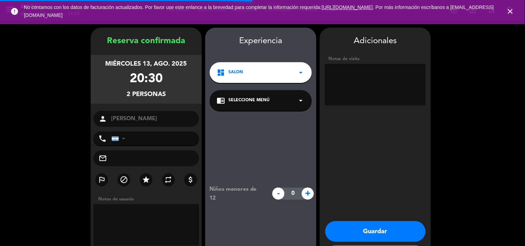
scroll to position [28, 0]
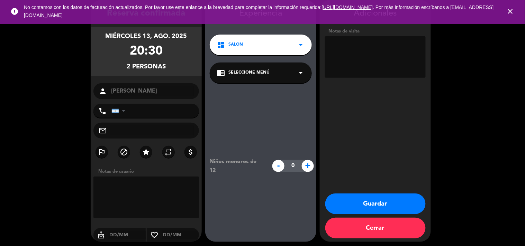
click at [355, 58] on textarea at bounding box center [375, 57] width 101 height 42
paste textarea "JKDF7BNE"
type textarea "bigbox JKDF7BNE"
click at [375, 205] on button "Guardar" at bounding box center [375, 204] width 100 height 21
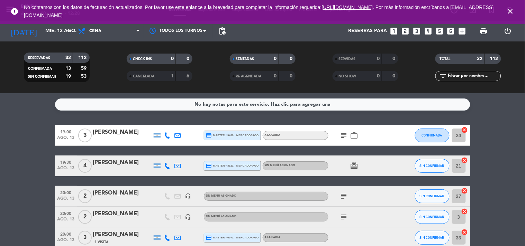
click at [375, 205] on div "subject" at bounding box center [359, 196] width 62 height 20
